Goal: Find specific page/section: Find specific page/section

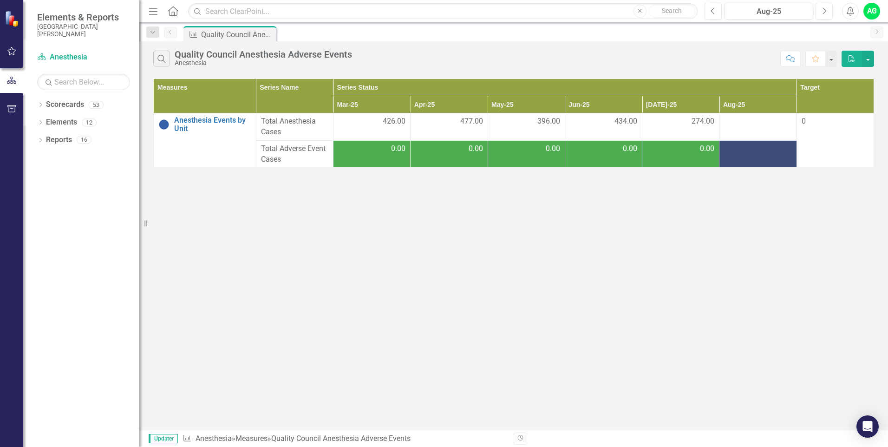
click at [390, 156] on td "0.00" at bounding box center [372, 153] width 77 height 27
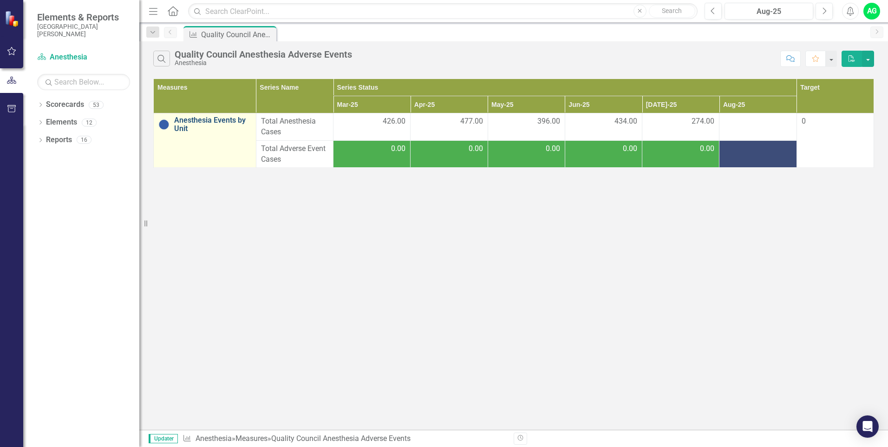
click at [182, 130] on link "Anesthesia Events by Unit" at bounding box center [212, 124] width 77 height 16
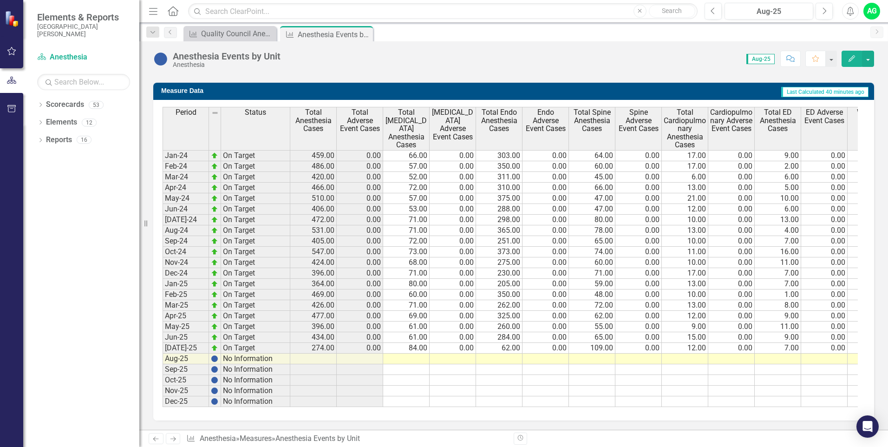
scroll to position [79, 0]
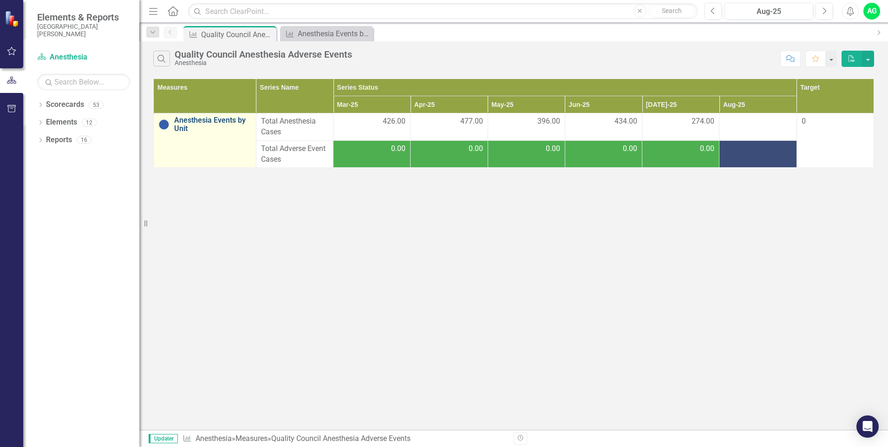
click at [189, 121] on link "Anesthesia Events by Unit" at bounding box center [212, 124] width 77 height 16
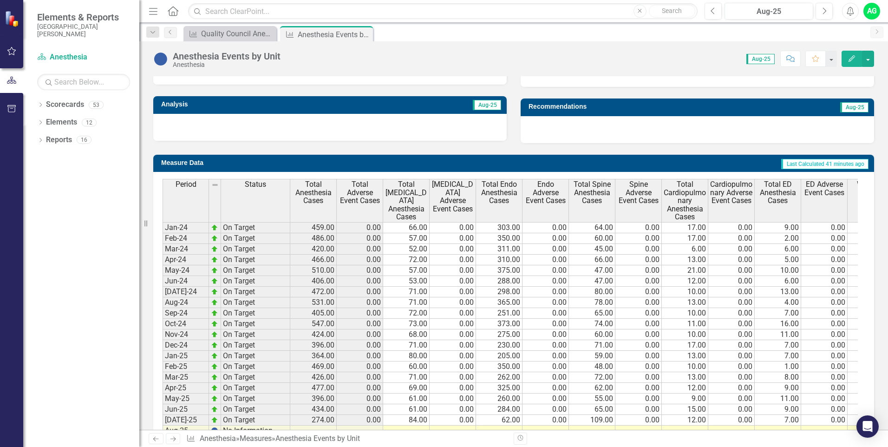
scroll to position [358, 0]
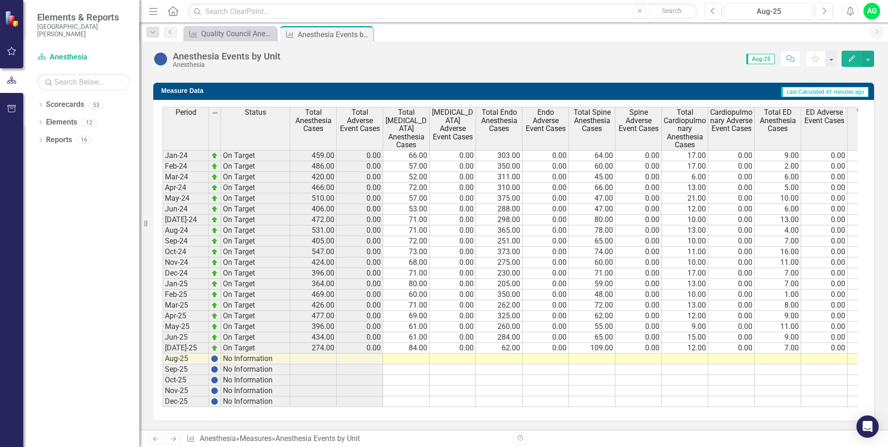
click at [319, 355] on td at bounding box center [313, 358] width 46 height 11
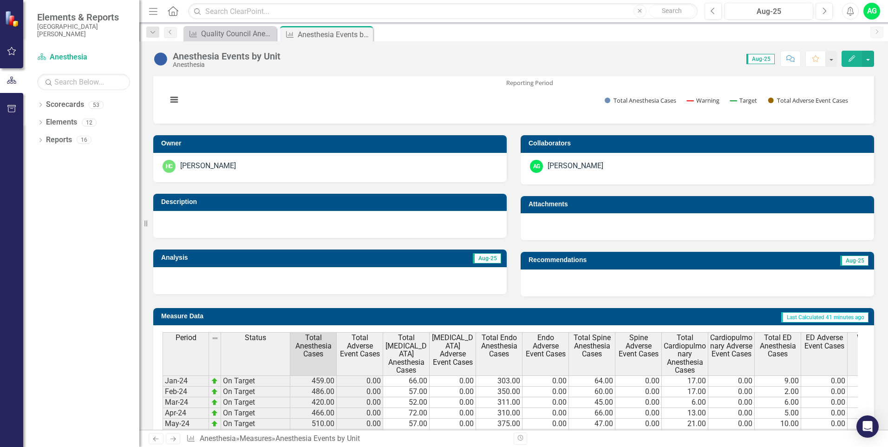
scroll to position [0, 0]
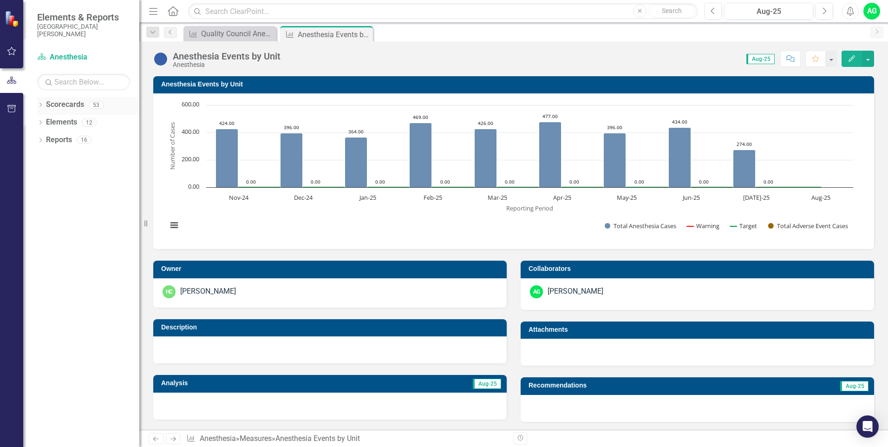
click at [39, 106] on icon "Dropdown" at bounding box center [40, 105] width 7 height 5
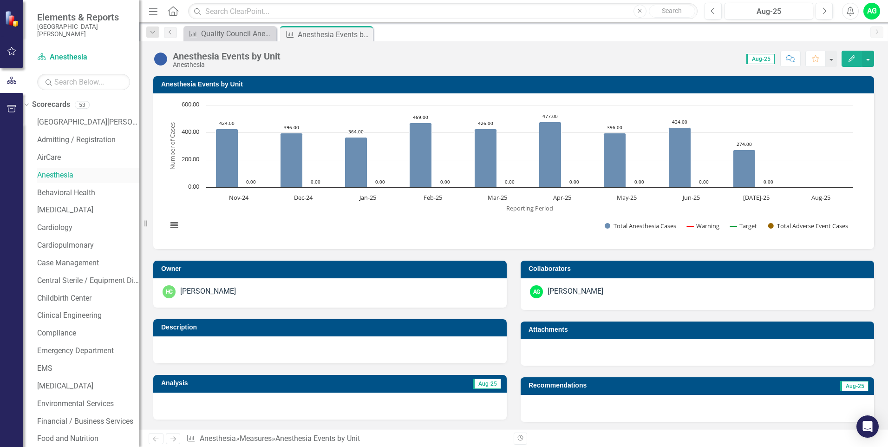
click at [69, 177] on link "Anesthesia" at bounding box center [88, 175] width 102 height 11
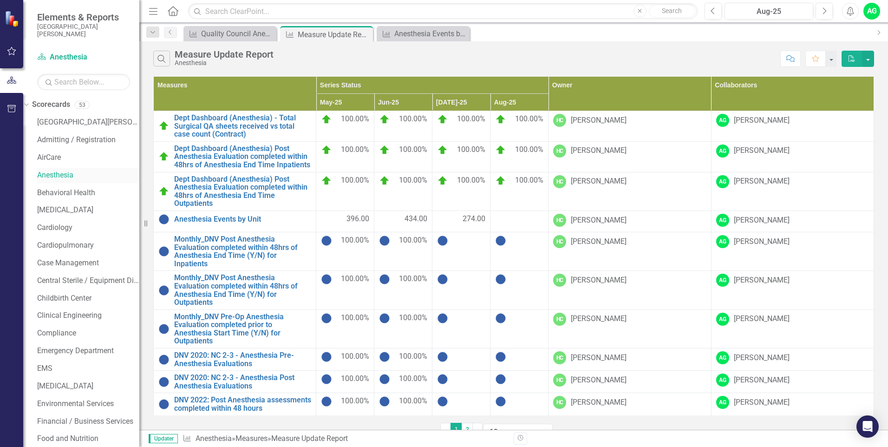
click at [67, 175] on link "Anesthesia" at bounding box center [88, 175] width 102 height 11
click at [236, 39] on div "Quality Council Anesthesia Adverse Events" at bounding box center [231, 34] width 61 height 12
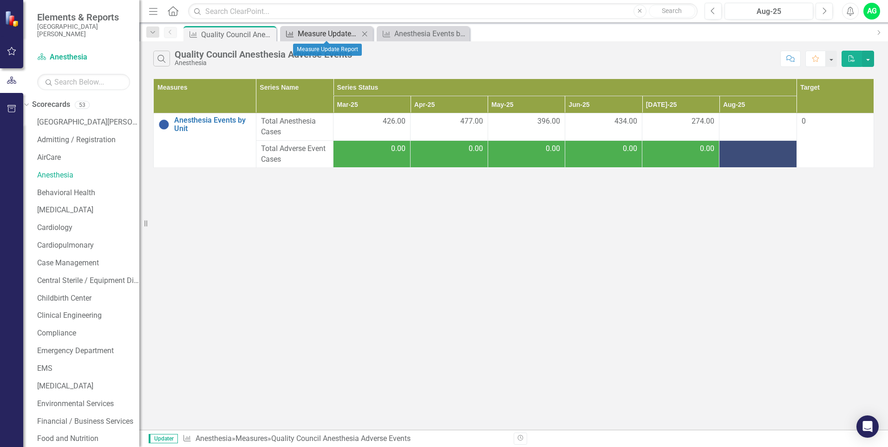
click at [316, 35] on div "Measure Update Report" at bounding box center [328, 34] width 61 height 12
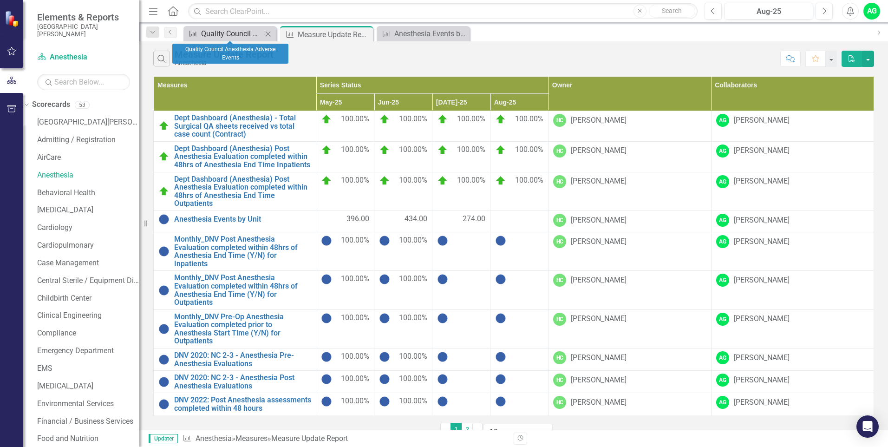
click at [226, 36] on div "Quality Council Anesthesia Adverse Events" at bounding box center [231, 34] width 61 height 12
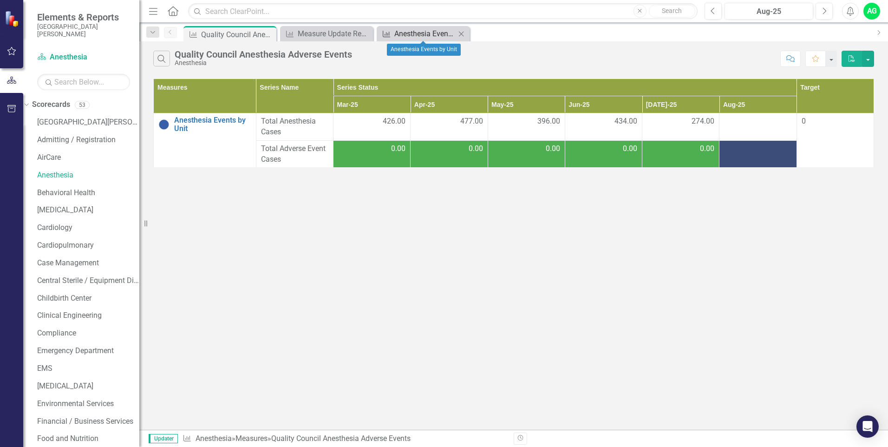
click at [420, 30] on div "Anesthesia Events by Unit" at bounding box center [424, 34] width 61 height 12
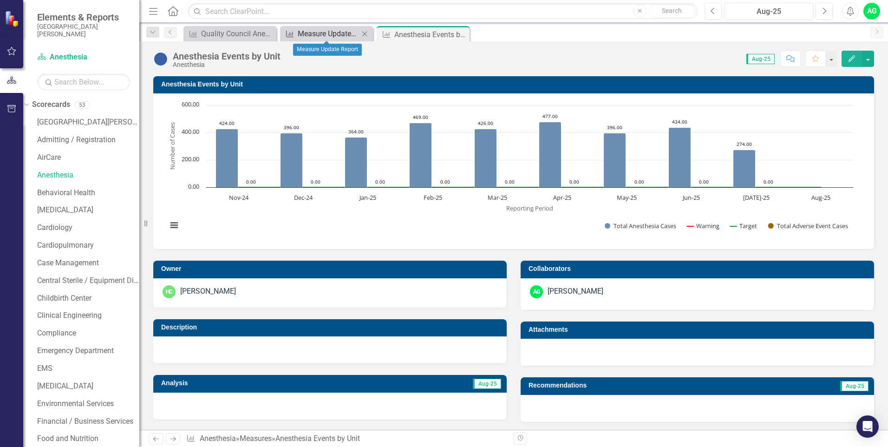
click at [331, 35] on div "Measure Update Report" at bounding box center [328, 34] width 61 height 12
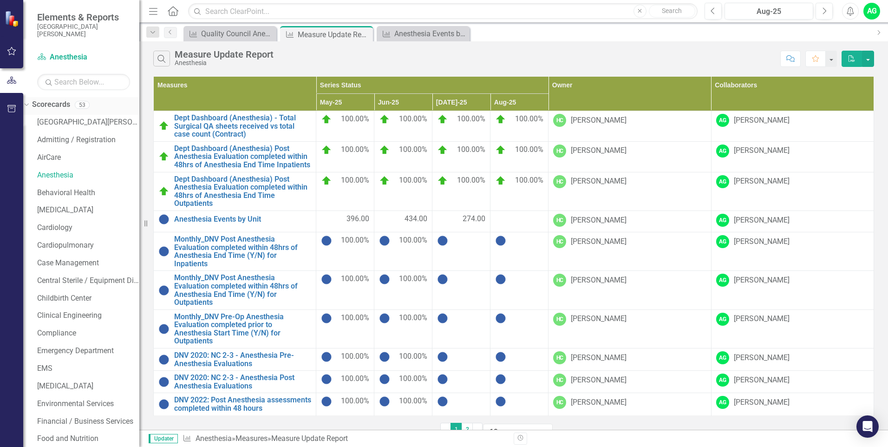
click at [28, 107] on icon "Dropdown" at bounding box center [25, 104] width 5 height 7
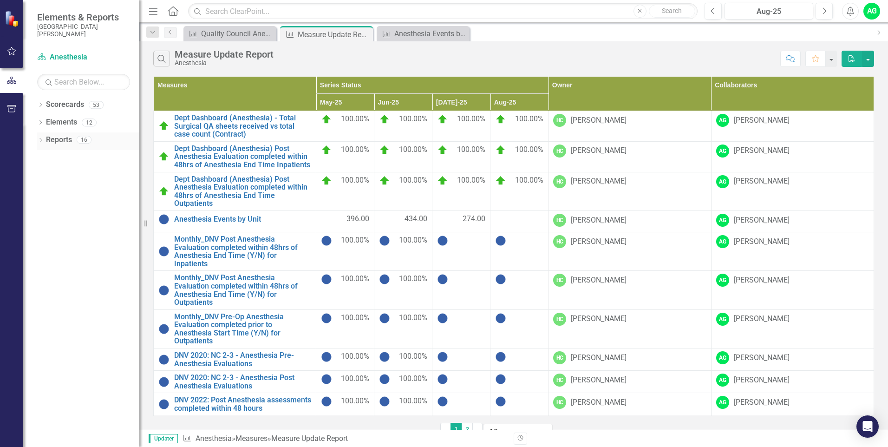
click at [40, 141] on icon "Dropdown" at bounding box center [40, 140] width 7 height 5
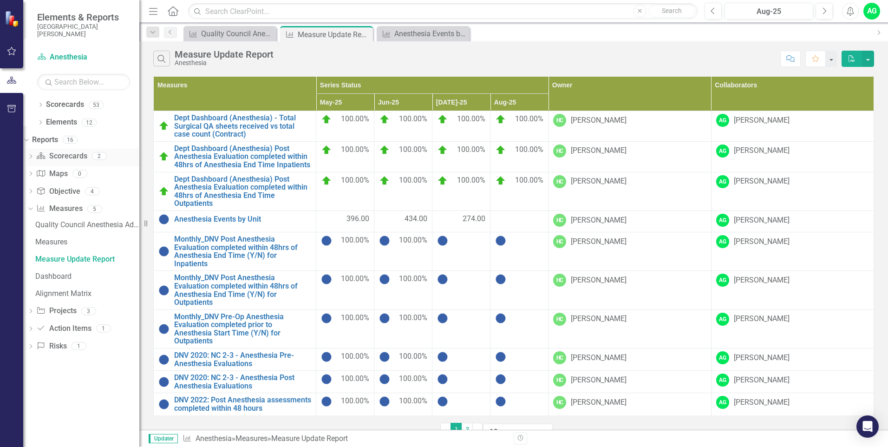
click at [34, 156] on icon "Dropdown" at bounding box center [30, 157] width 7 height 5
click at [32, 156] on icon "Dropdown" at bounding box center [29, 155] width 5 height 7
click at [34, 208] on icon "Dropdown" at bounding box center [30, 209] width 7 height 5
click at [57, 226] on div "Quality Council Anesthesia Adverse Events" at bounding box center [87, 225] width 104 height 8
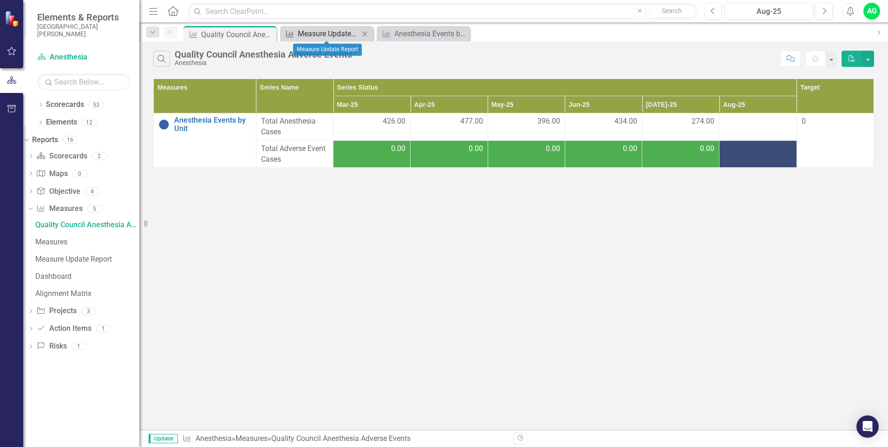
click at [320, 33] on div "Measure Update Report" at bounding box center [328, 34] width 61 height 12
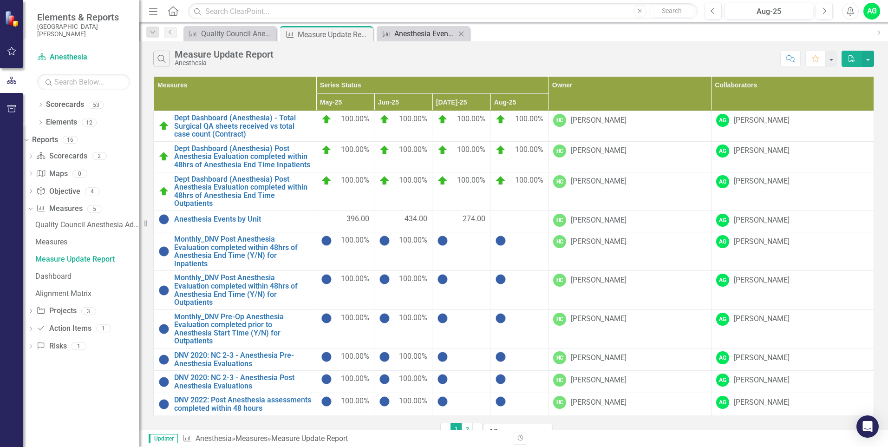
click at [411, 29] on div "Anesthesia Events by Unit" at bounding box center [424, 34] width 61 height 12
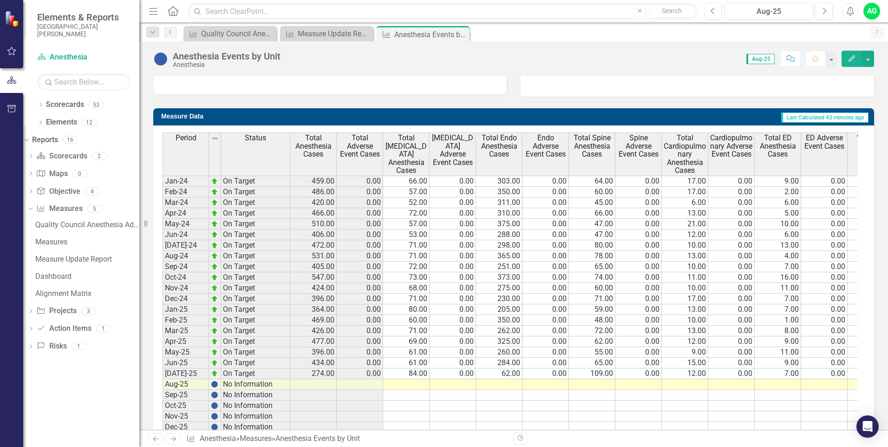
scroll to position [358, 0]
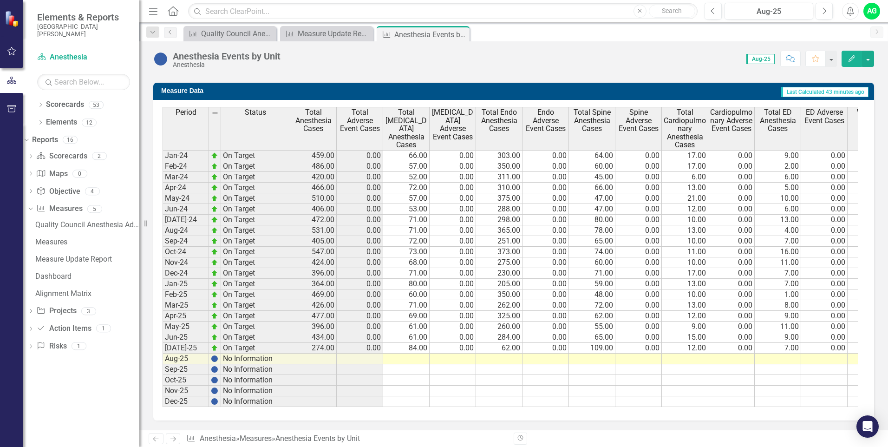
click at [331, 353] on td at bounding box center [313, 358] width 46 height 11
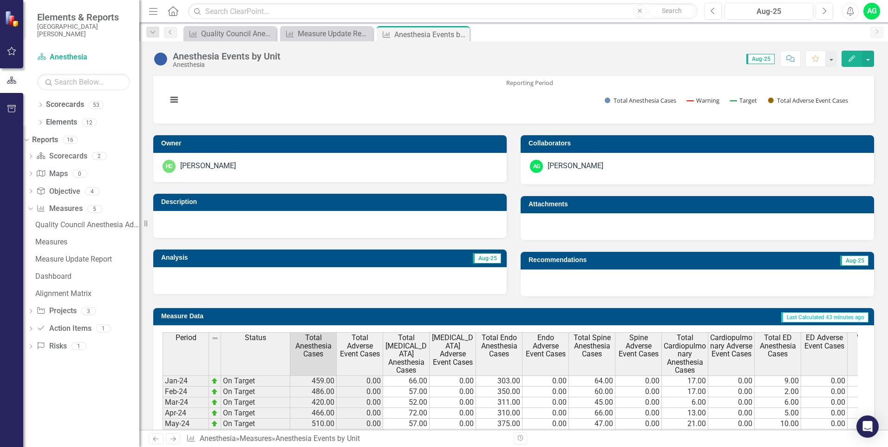
scroll to position [0, 0]
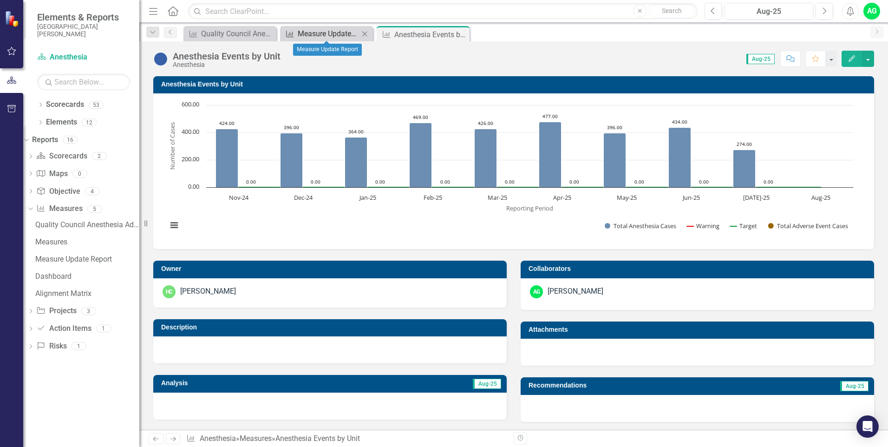
click at [310, 34] on div "Measure Update Report" at bounding box center [328, 34] width 61 height 12
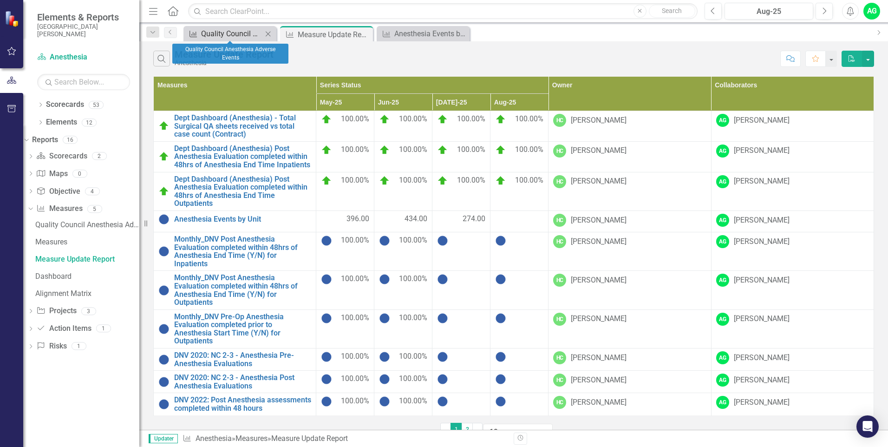
click at [221, 35] on div "Quality Council Anesthesia Adverse Events" at bounding box center [231, 34] width 61 height 12
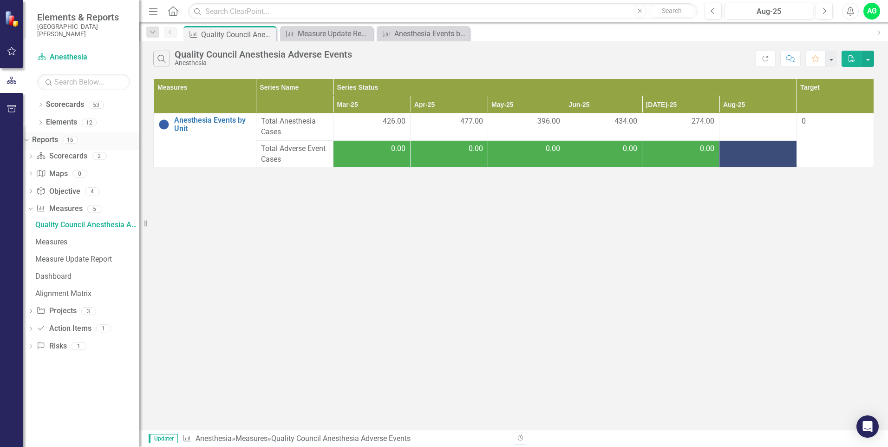
click at [29, 141] on div "Dropdown" at bounding box center [25, 139] width 8 height 7
